Goal: Information Seeking & Learning: Learn about a topic

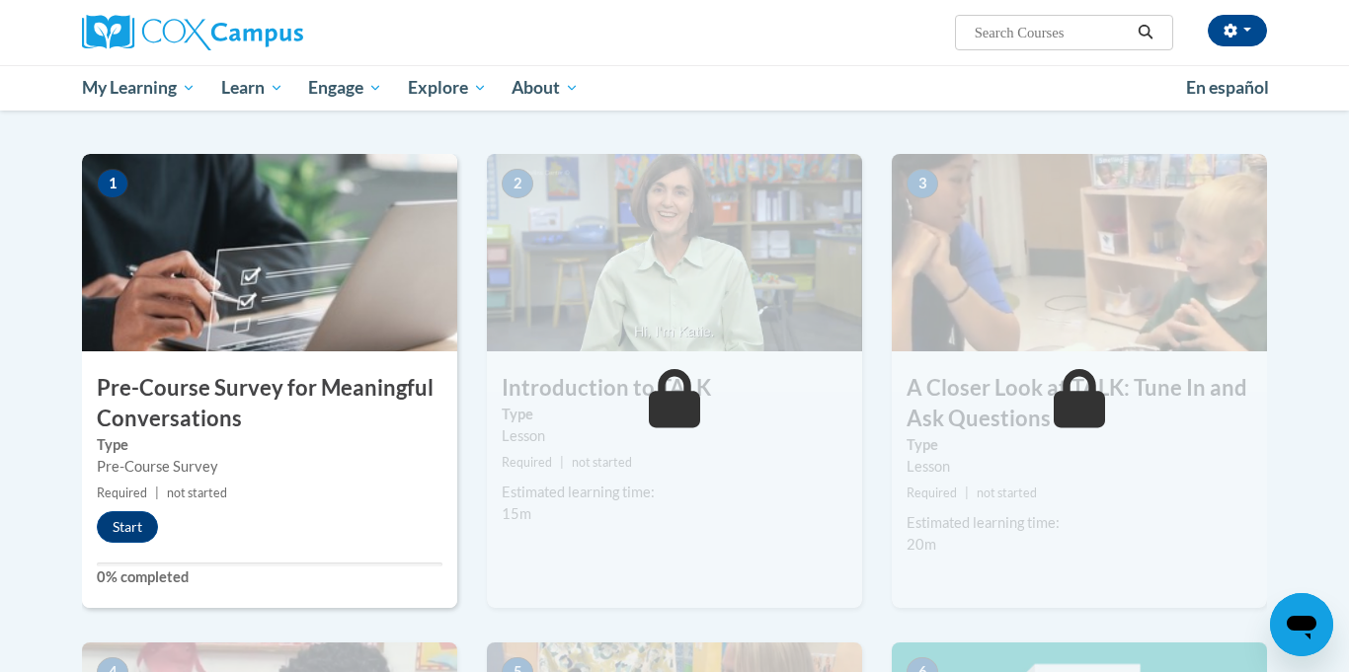
scroll to position [358, 0]
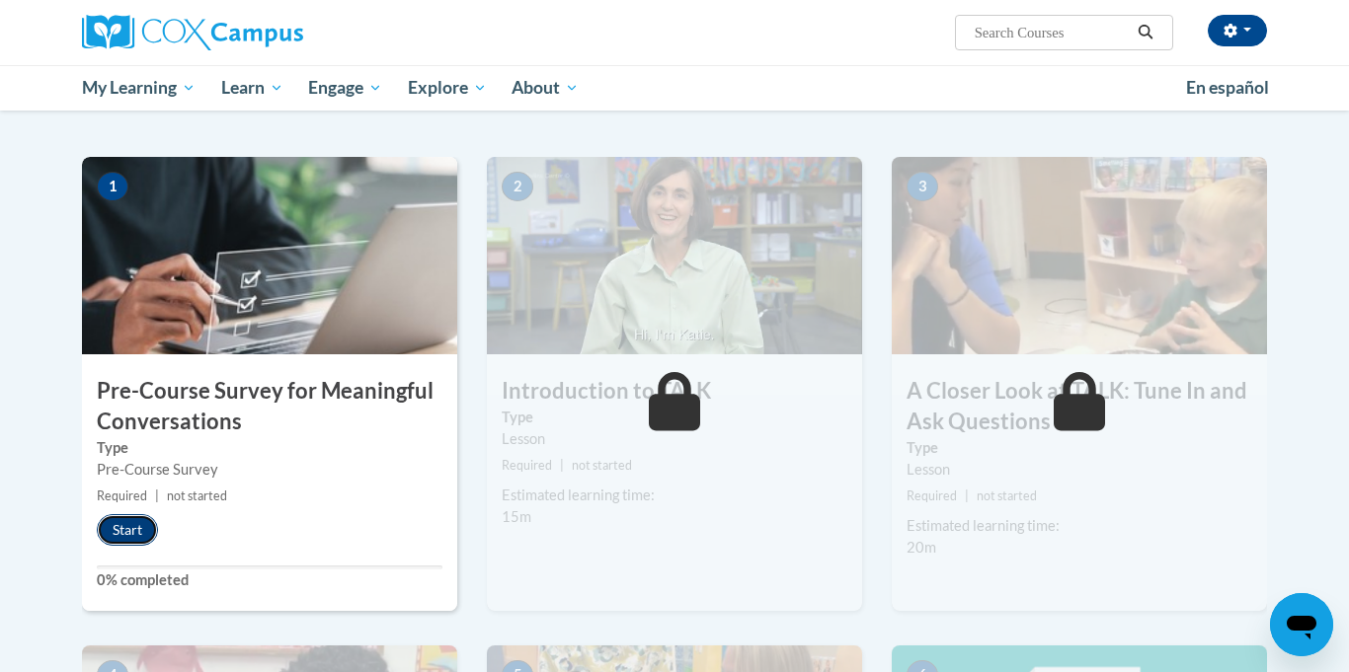
click at [123, 539] on button "Start" at bounding box center [127, 530] width 61 height 32
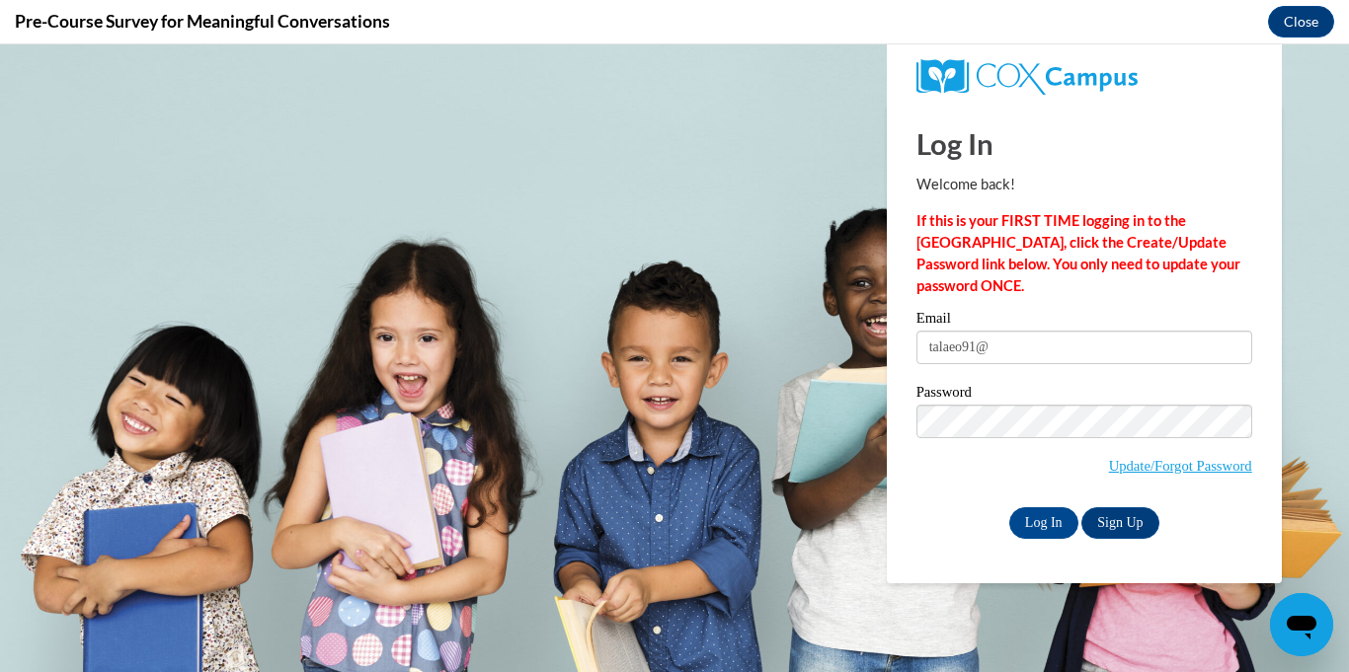
scroll to position [0, 0]
type input "[EMAIL_ADDRESS][DOMAIN_NAME]"
click at [1039, 524] on input "Log In" at bounding box center [1043, 523] width 69 height 32
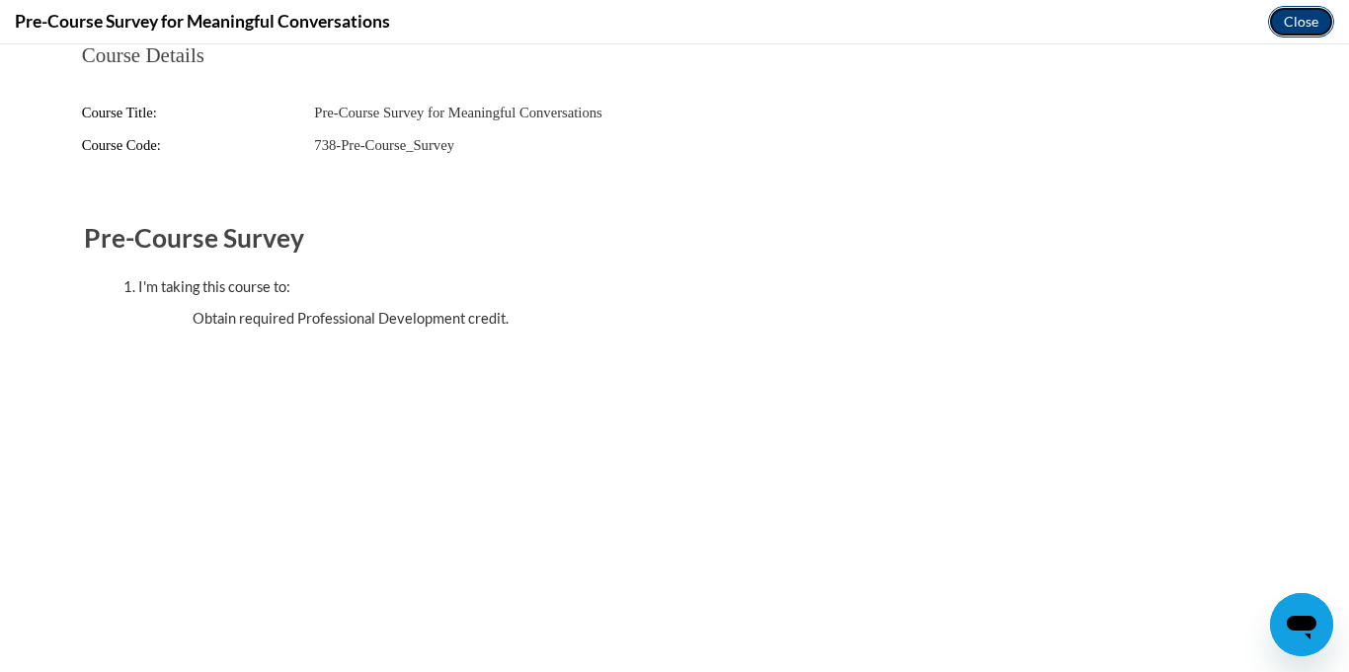
click at [1315, 16] on button "Close" at bounding box center [1301, 22] width 66 height 32
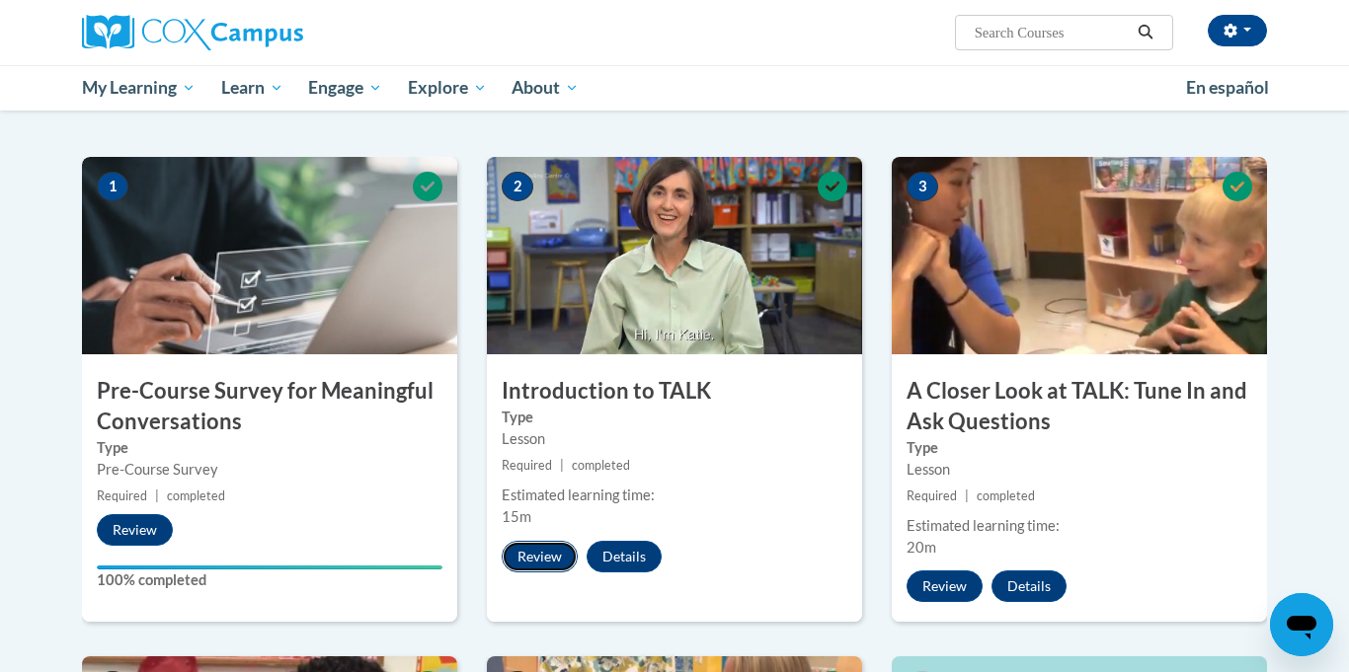
click at [531, 563] on button "Review" at bounding box center [540, 557] width 76 height 32
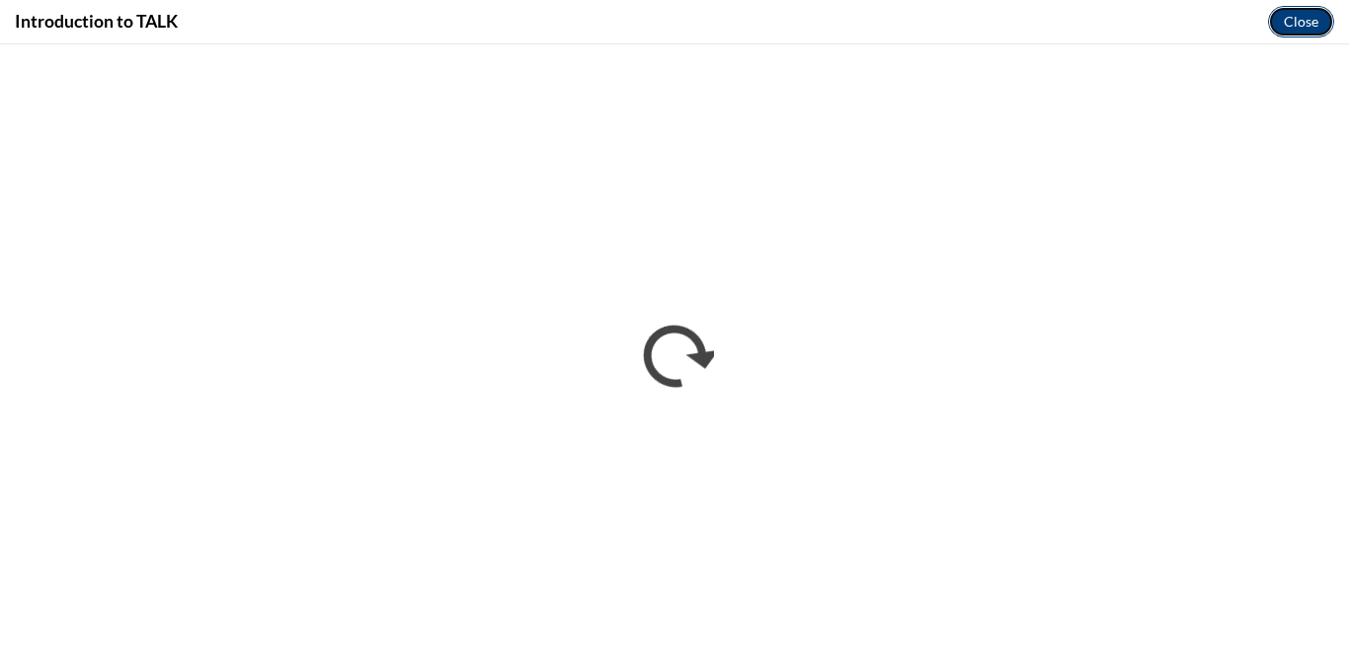
click at [1313, 21] on button "Close" at bounding box center [1301, 22] width 66 height 32
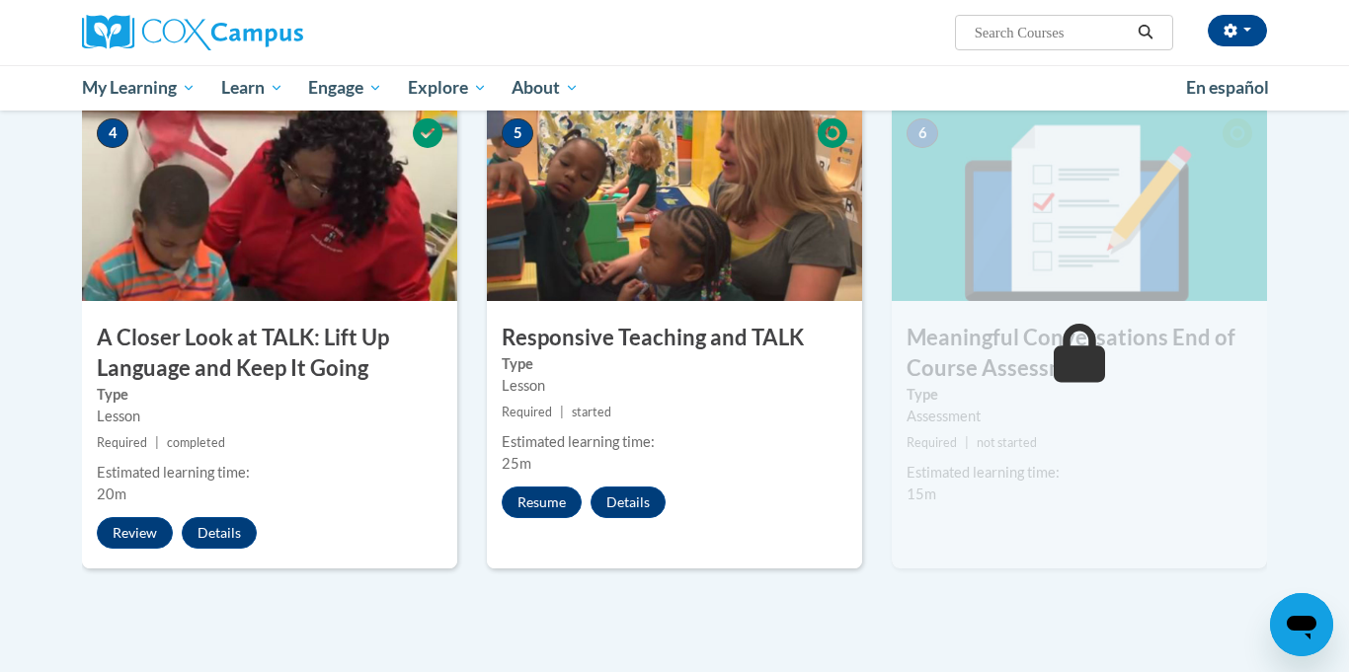
scroll to position [872, 0]
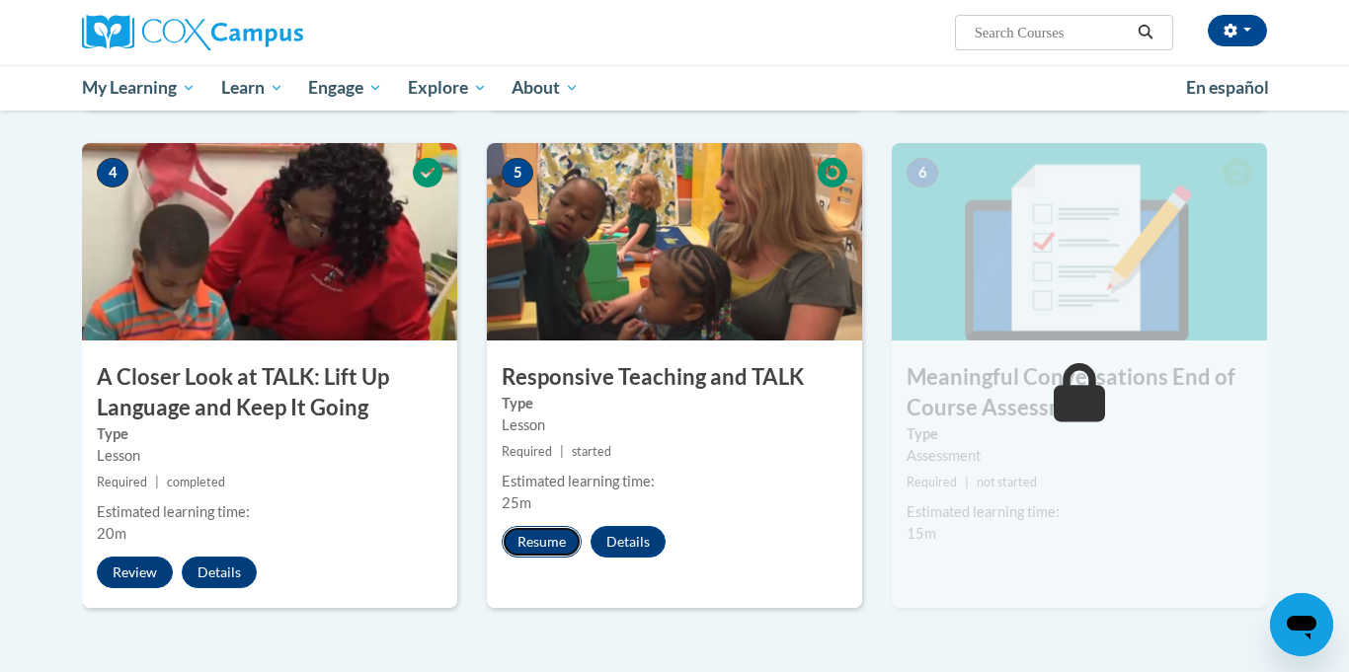
click at [535, 546] on button "Resume" at bounding box center [542, 542] width 80 height 32
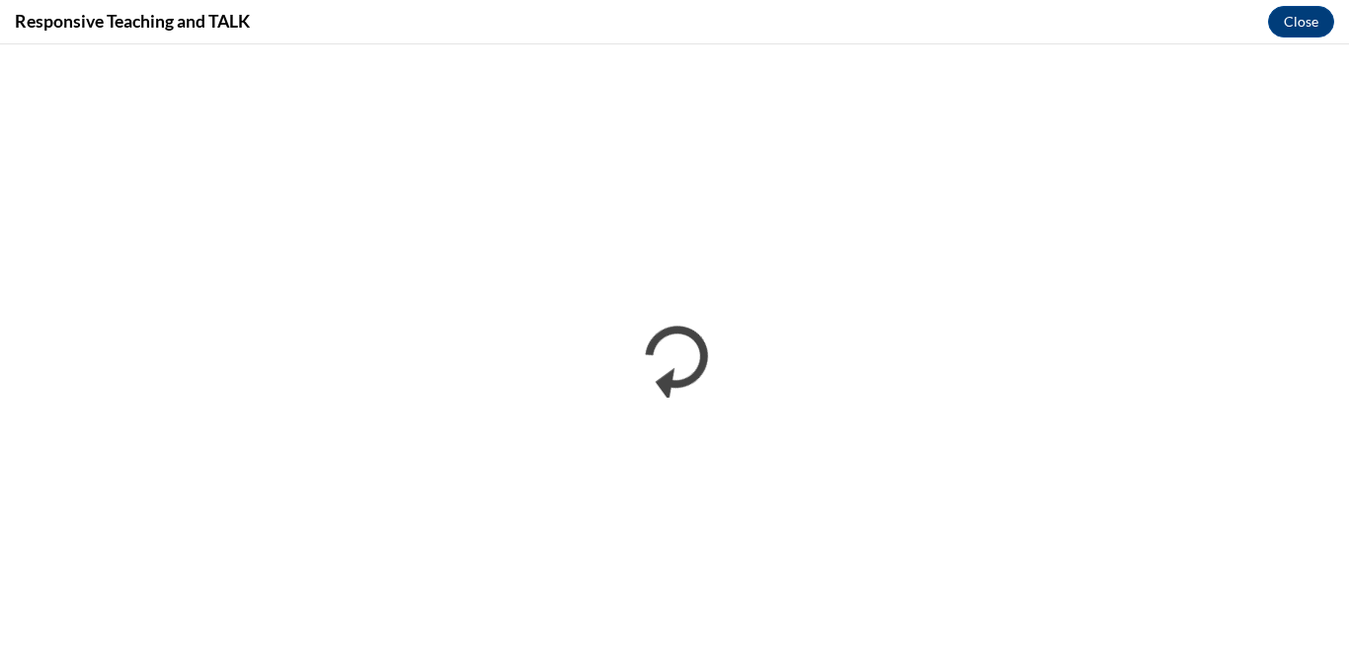
scroll to position [0, 0]
click at [1298, 27] on button "Close" at bounding box center [1301, 22] width 66 height 32
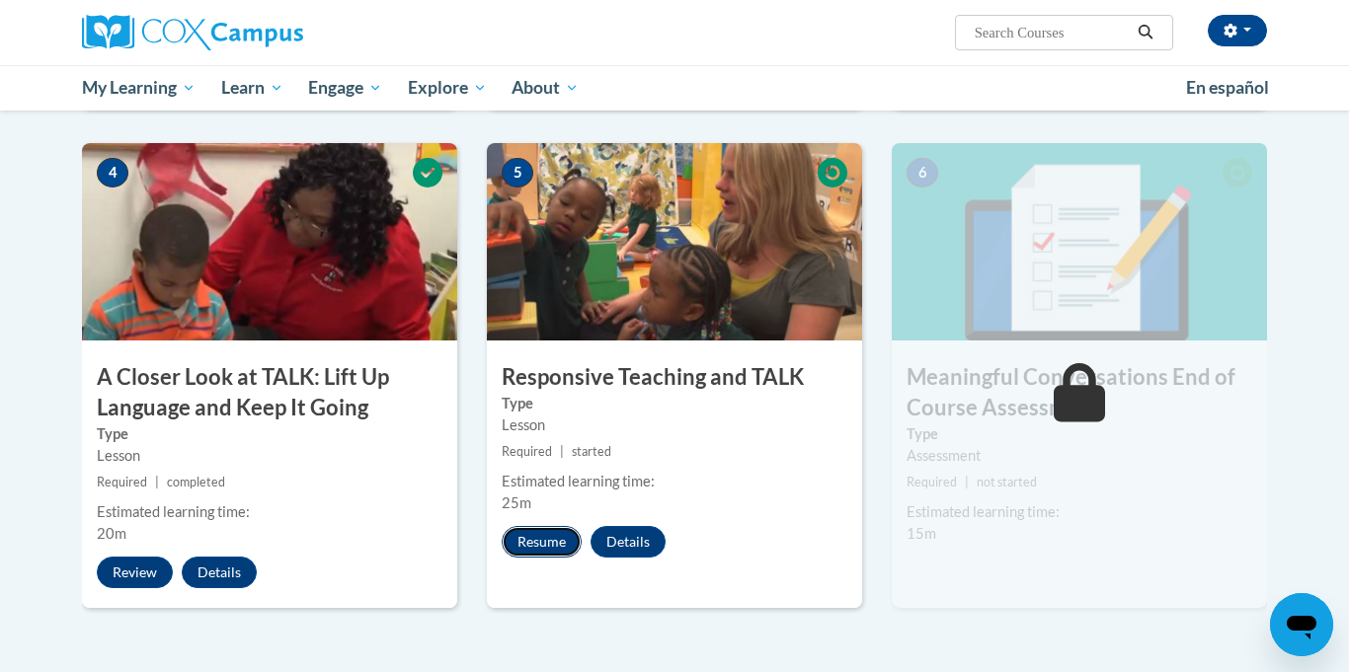
click at [540, 553] on button "Resume" at bounding box center [542, 542] width 80 height 32
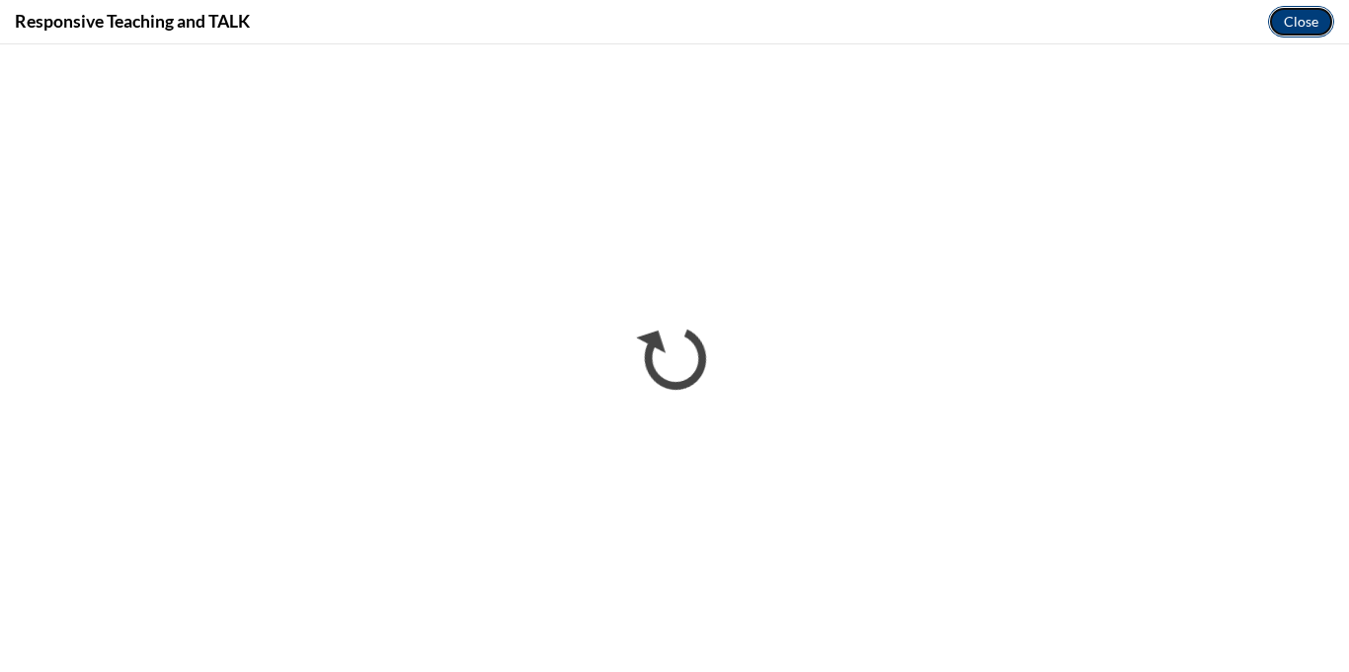
click at [1288, 19] on button "Close" at bounding box center [1301, 22] width 66 height 32
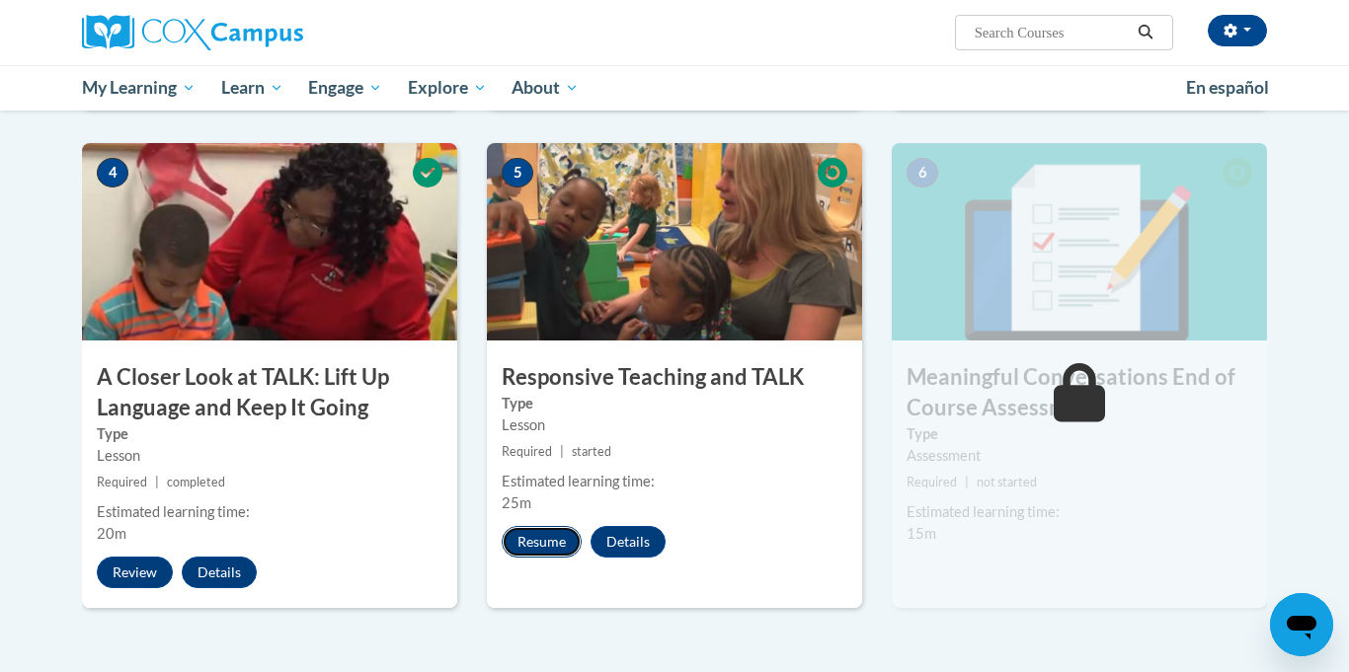
click at [532, 532] on button "Resume" at bounding box center [542, 542] width 80 height 32
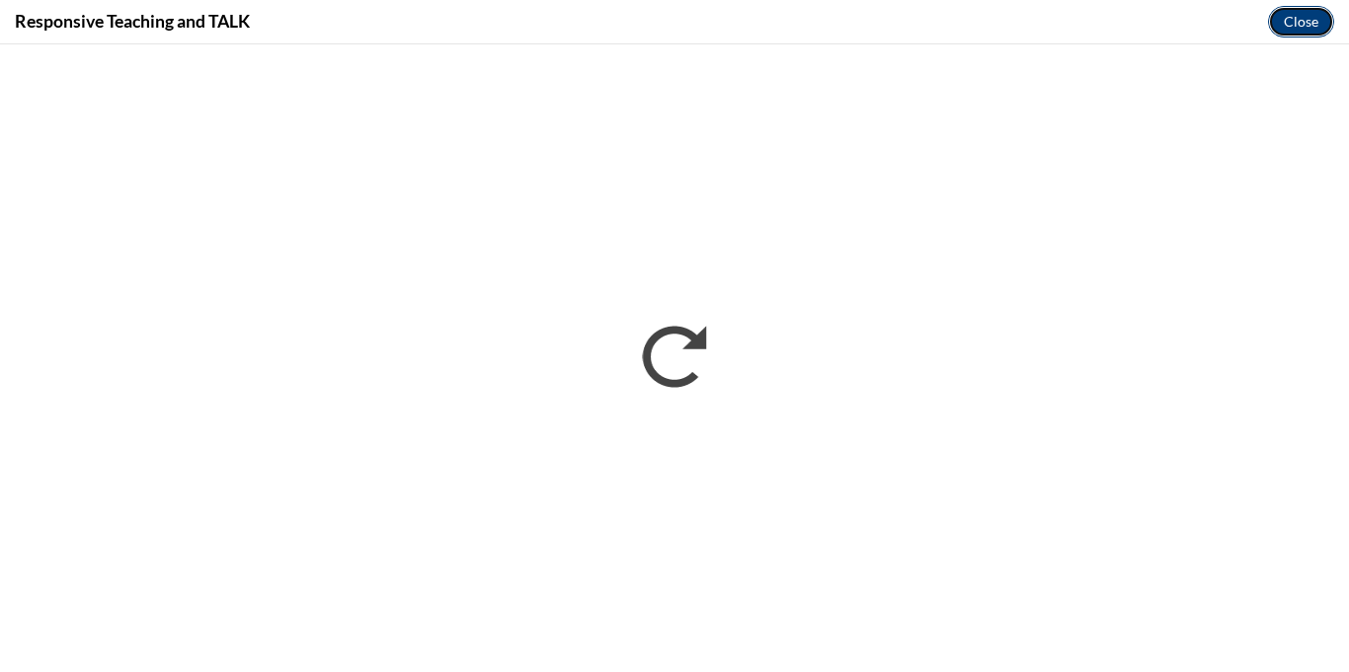
click at [1320, 26] on button "Close" at bounding box center [1301, 22] width 66 height 32
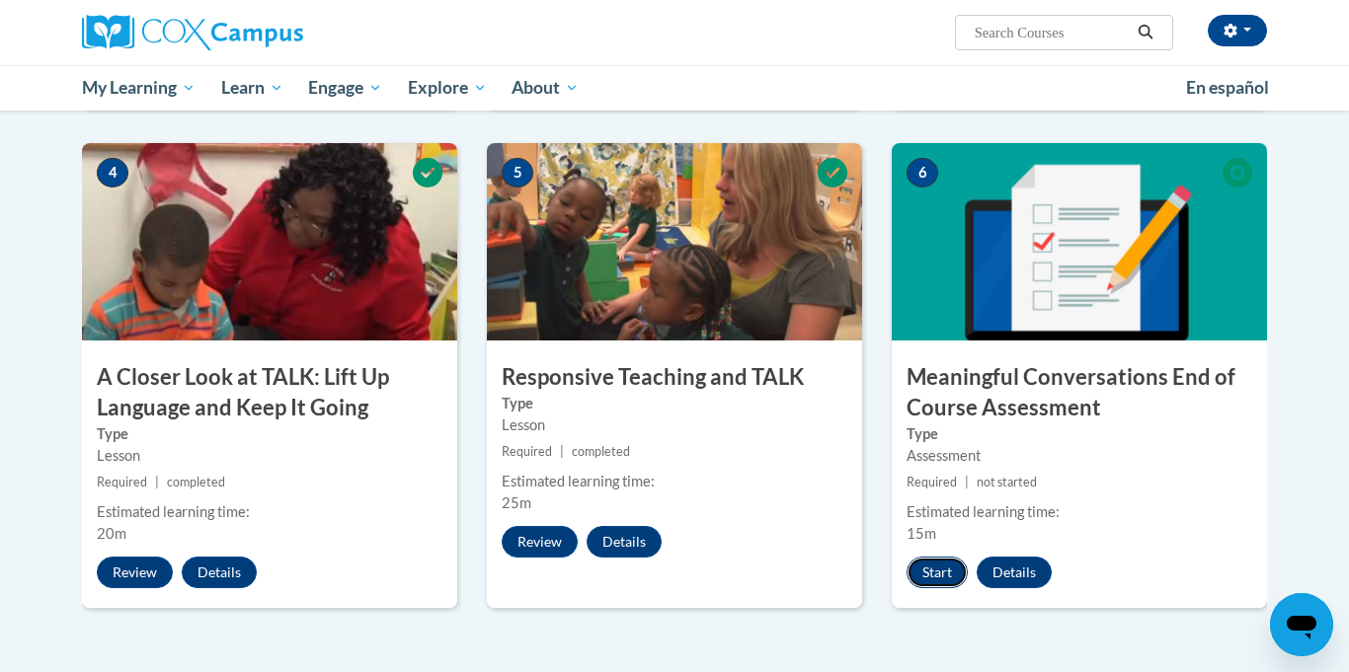
click at [949, 582] on button "Start" at bounding box center [936, 573] width 61 height 32
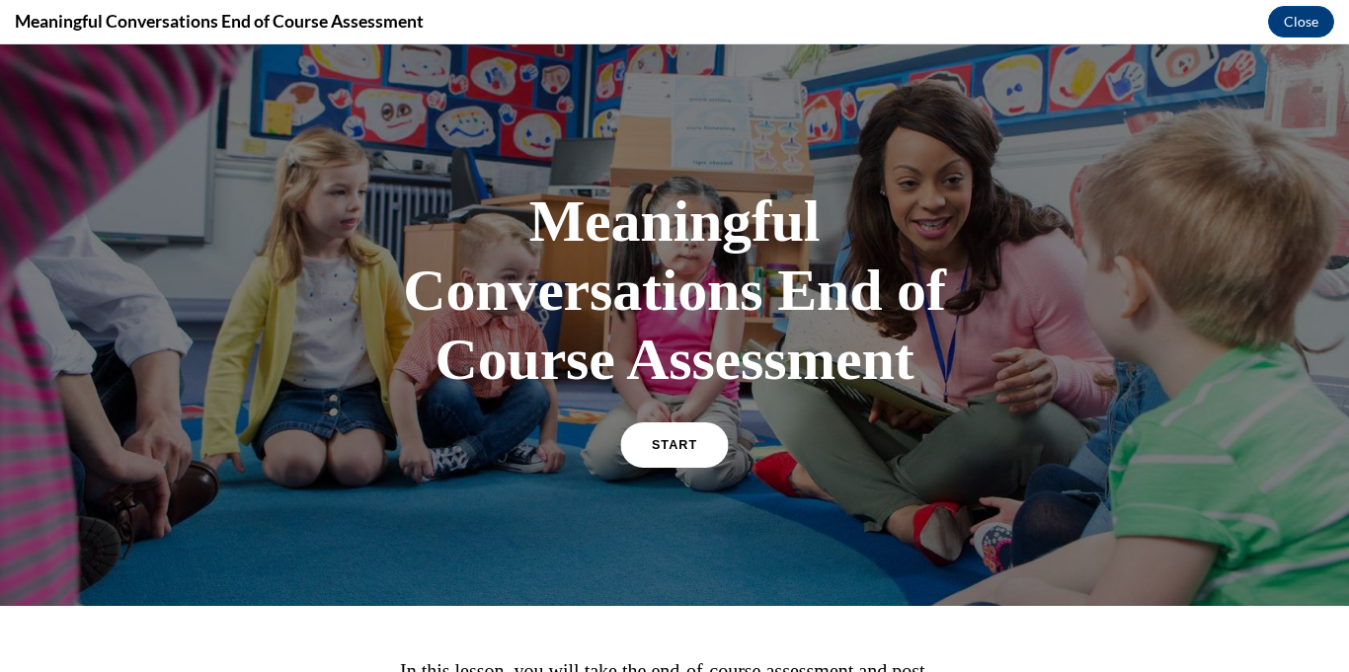
click at [664, 447] on span "START" at bounding box center [674, 445] width 45 height 15
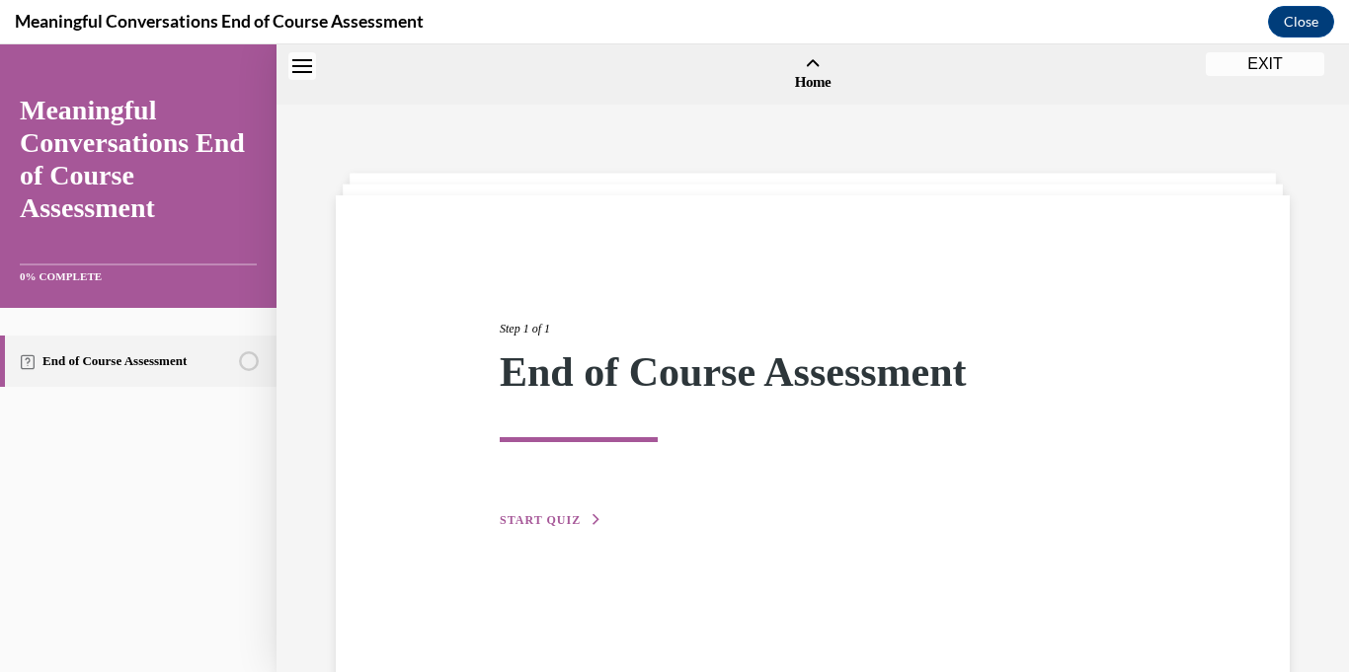
scroll to position [61, 0]
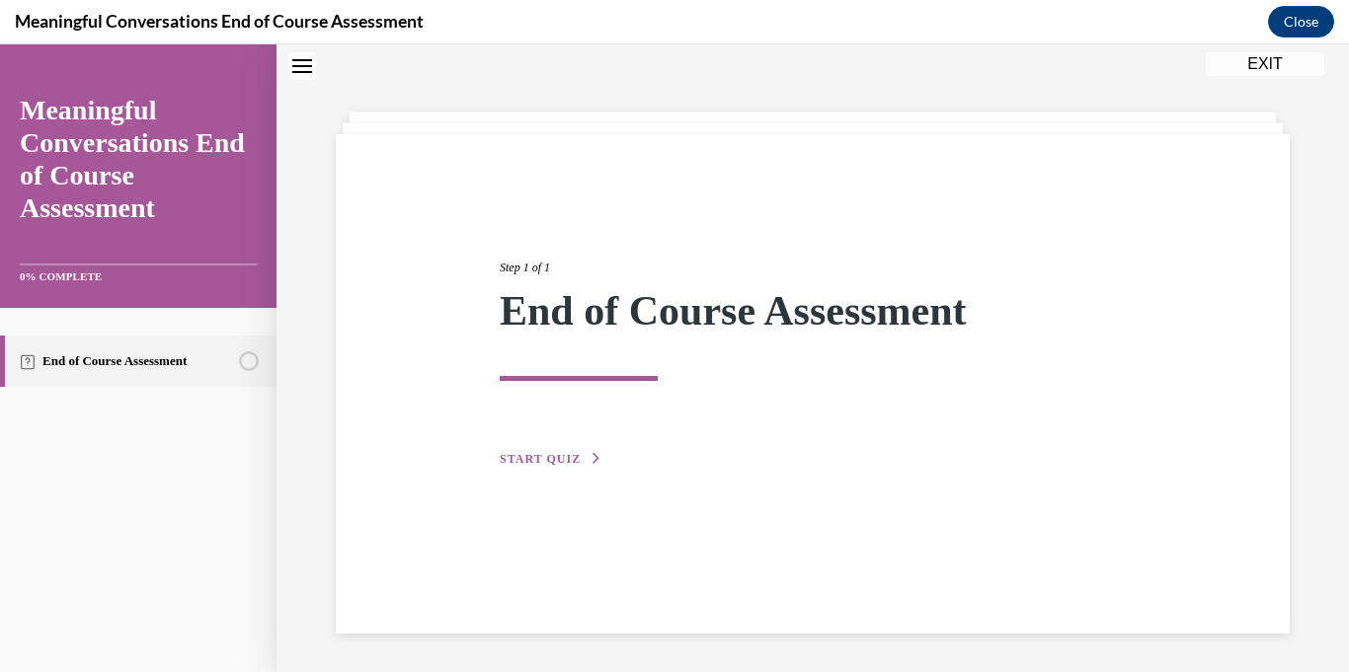
click at [538, 446] on div "Step 1 of 1 End of Course Assessment START QUIZ" at bounding box center [813, 341] width 656 height 257
click at [546, 472] on div "Step 1 of 1 End of Course Assessment START QUIZ" at bounding box center [813, 384] width 954 height 500
click at [548, 456] on span "START QUIZ" at bounding box center [540, 459] width 81 height 14
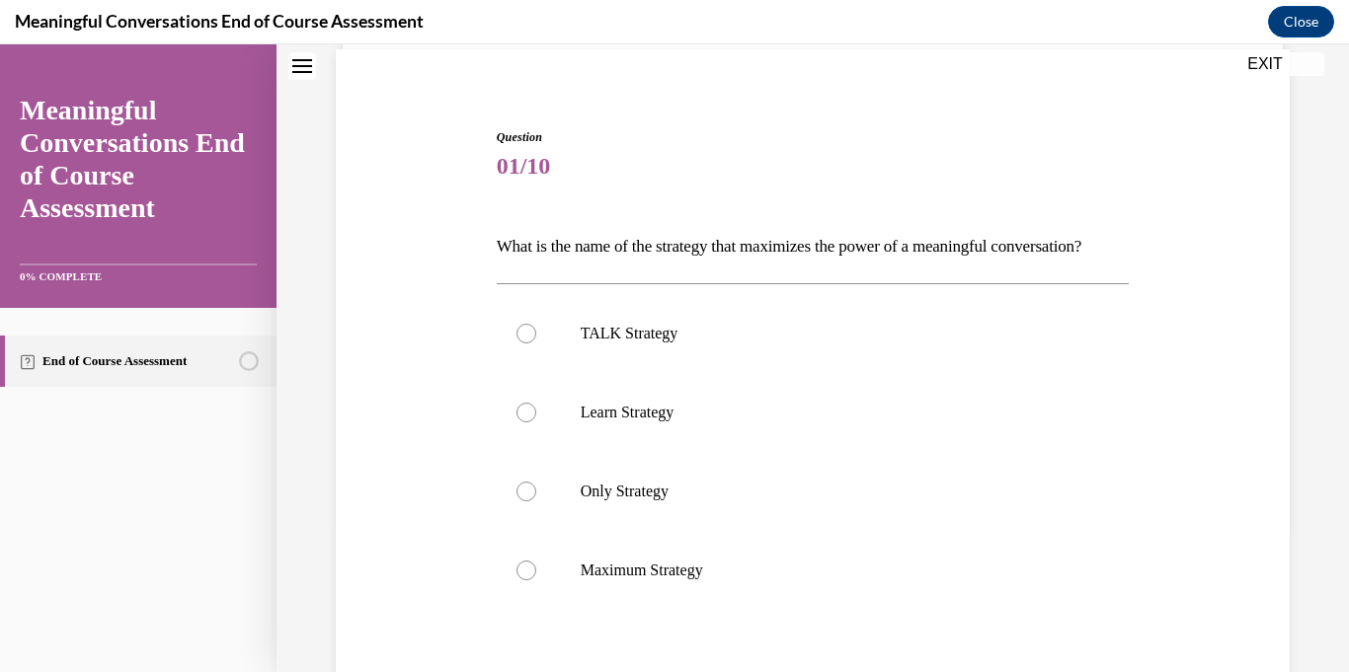
scroll to position [148, 0]
